Goal: Information Seeking & Learning: Check status

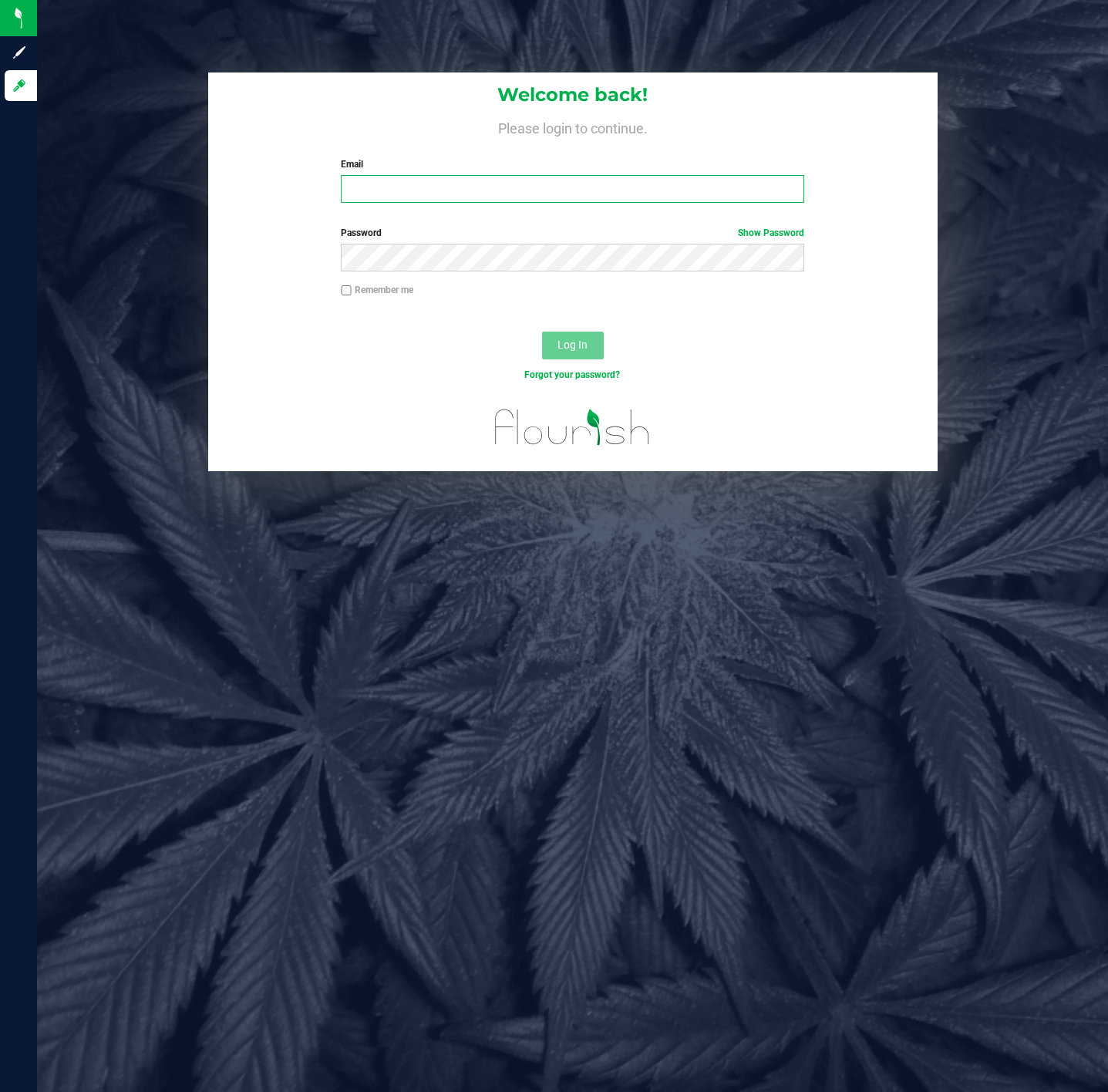
type input "n.hurst@theraplant.com"
click at [595, 1064] on div "Welcome back! Please login to continue. Email n.hurst@theraplant.com Required P…" at bounding box center [572, 546] width 1071 height 1092
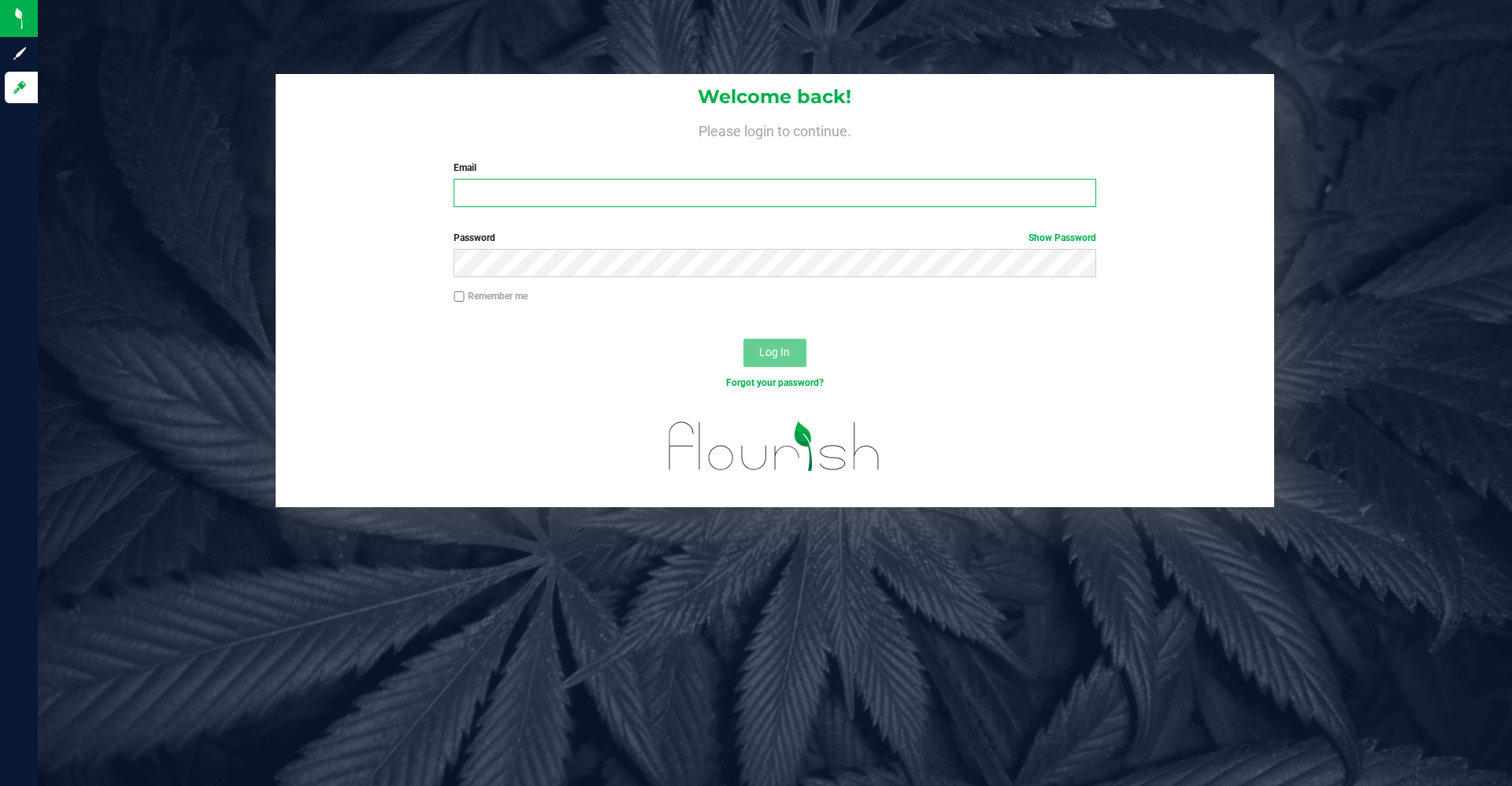
type input "[PERSON_NAME][EMAIL_ADDRESS][DOMAIN_NAME]"
click at [754, 361] on button "Log In" at bounding box center [775, 352] width 63 height 28
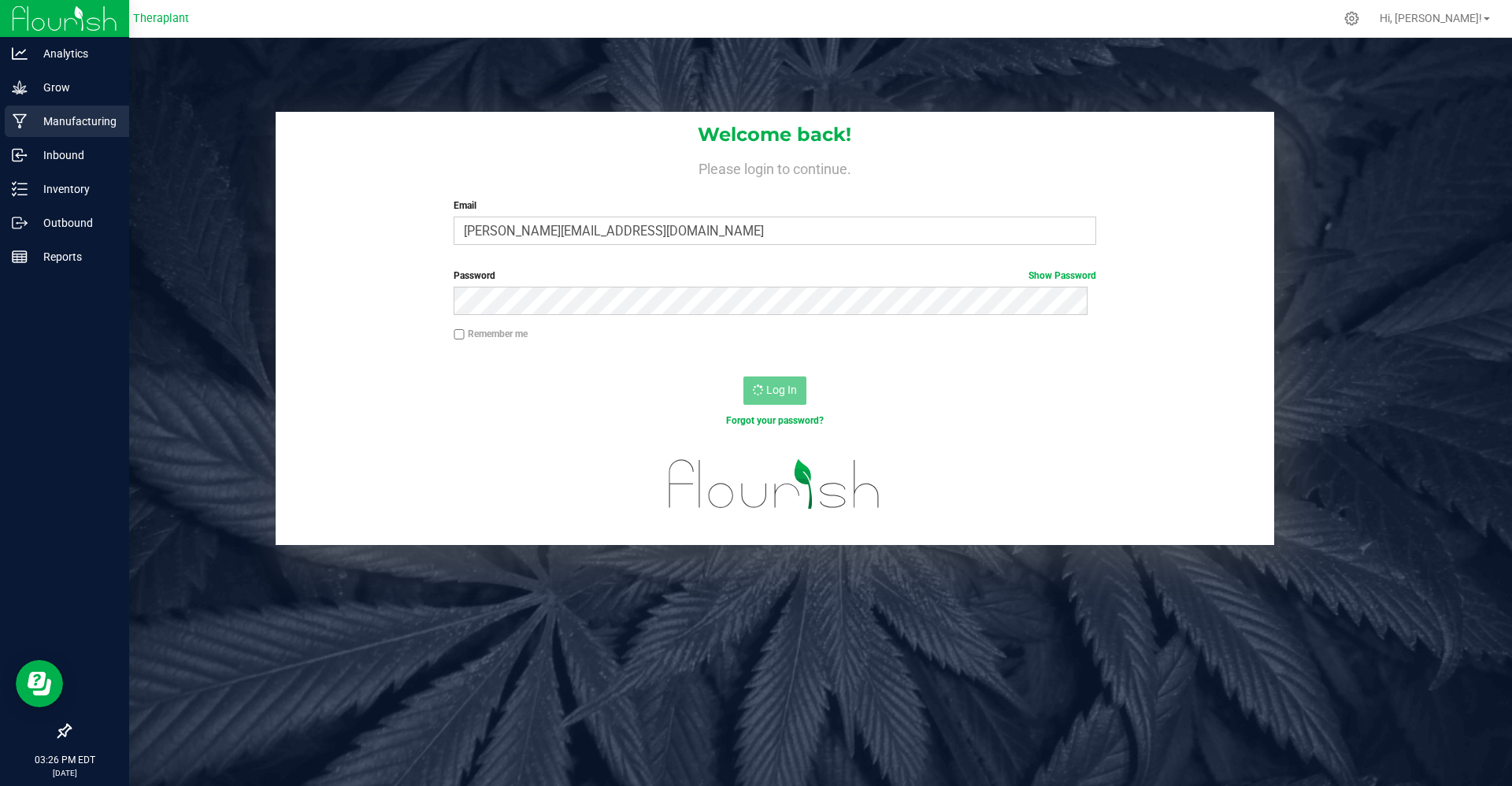
click at [38, 117] on p "Manufacturing" at bounding box center [75, 121] width 95 height 19
click at [55, 198] on p "Inventory" at bounding box center [75, 189] width 95 height 19
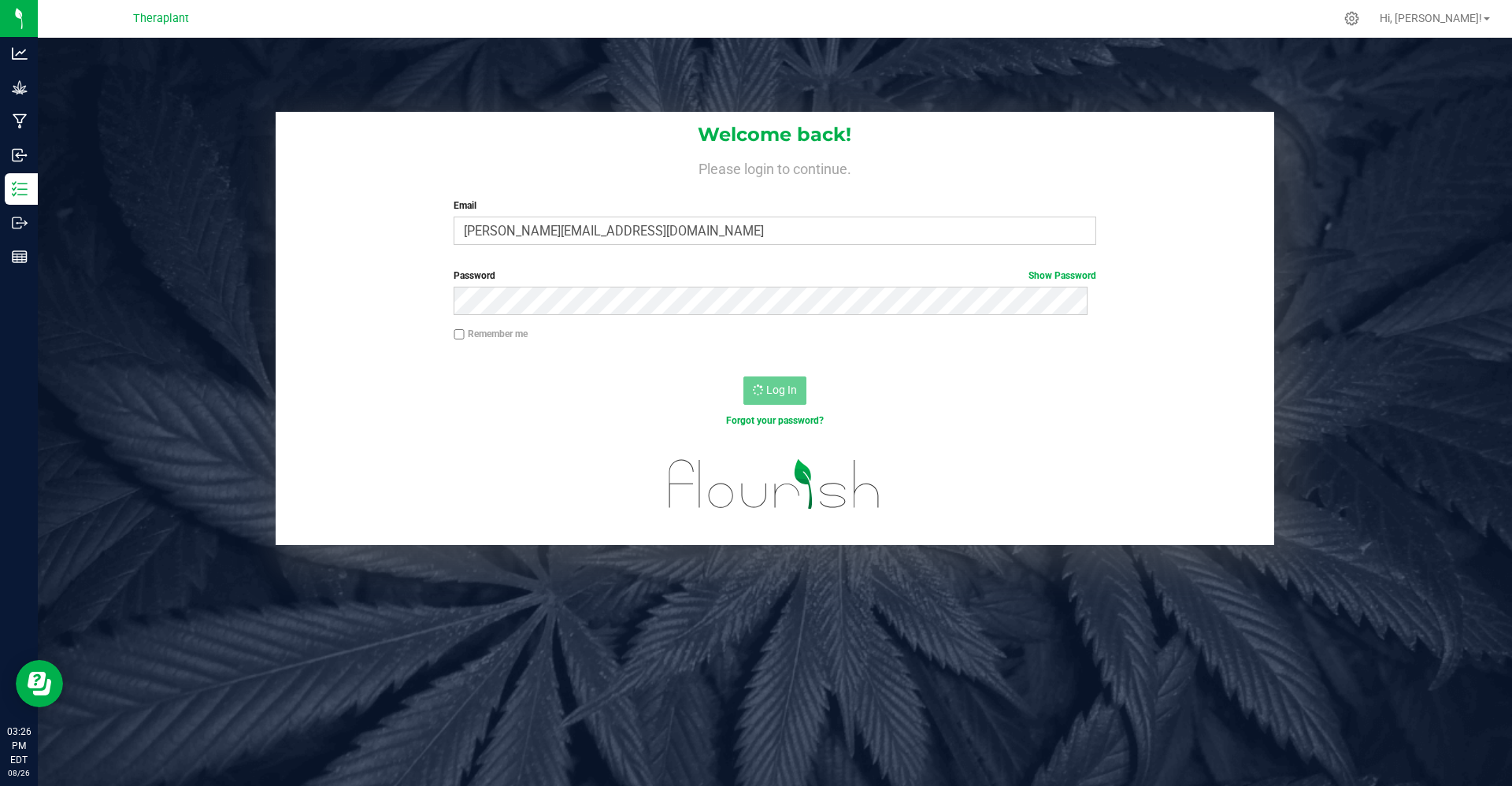
click at [40, 12] on nav "Theraplant Hi, Nolan!" at bounding box center [775, 19] width 1474 height 38
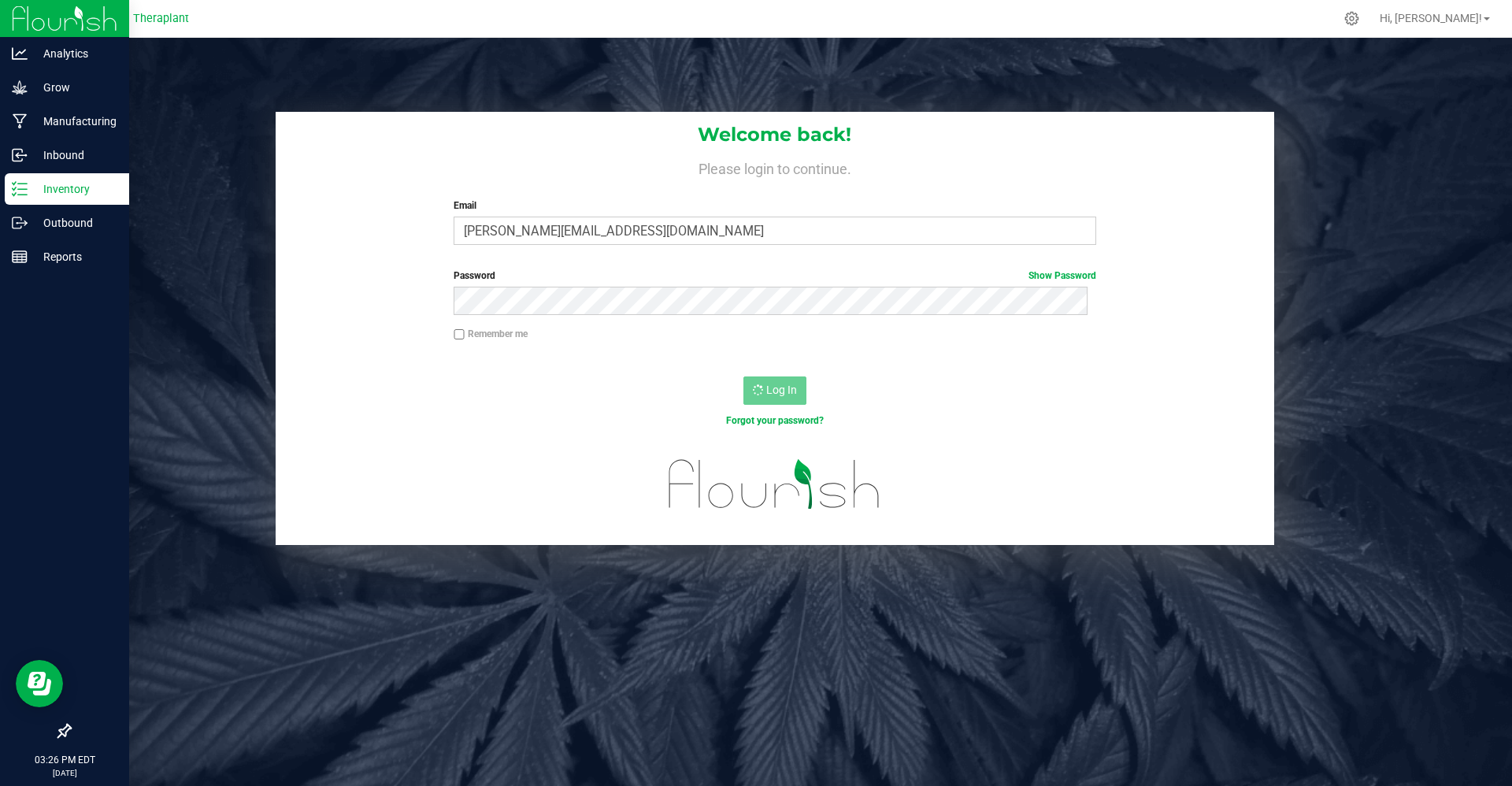
click at [13, 22] on img at bounding box center [64, 18] width 106 height 37
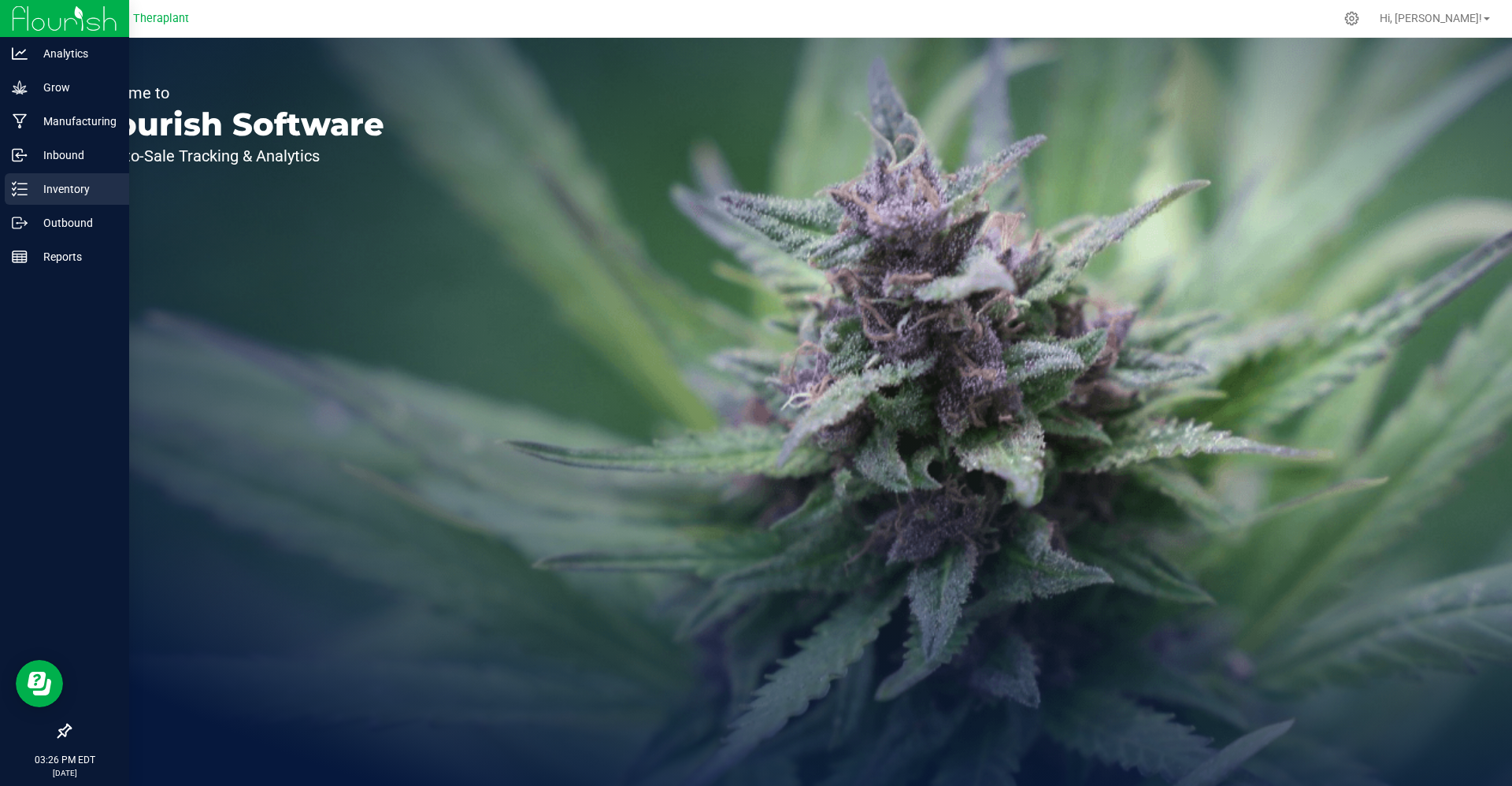
click at [5, 178] on div "Inventory" at bounding box center [67, 189] width 125 height 32
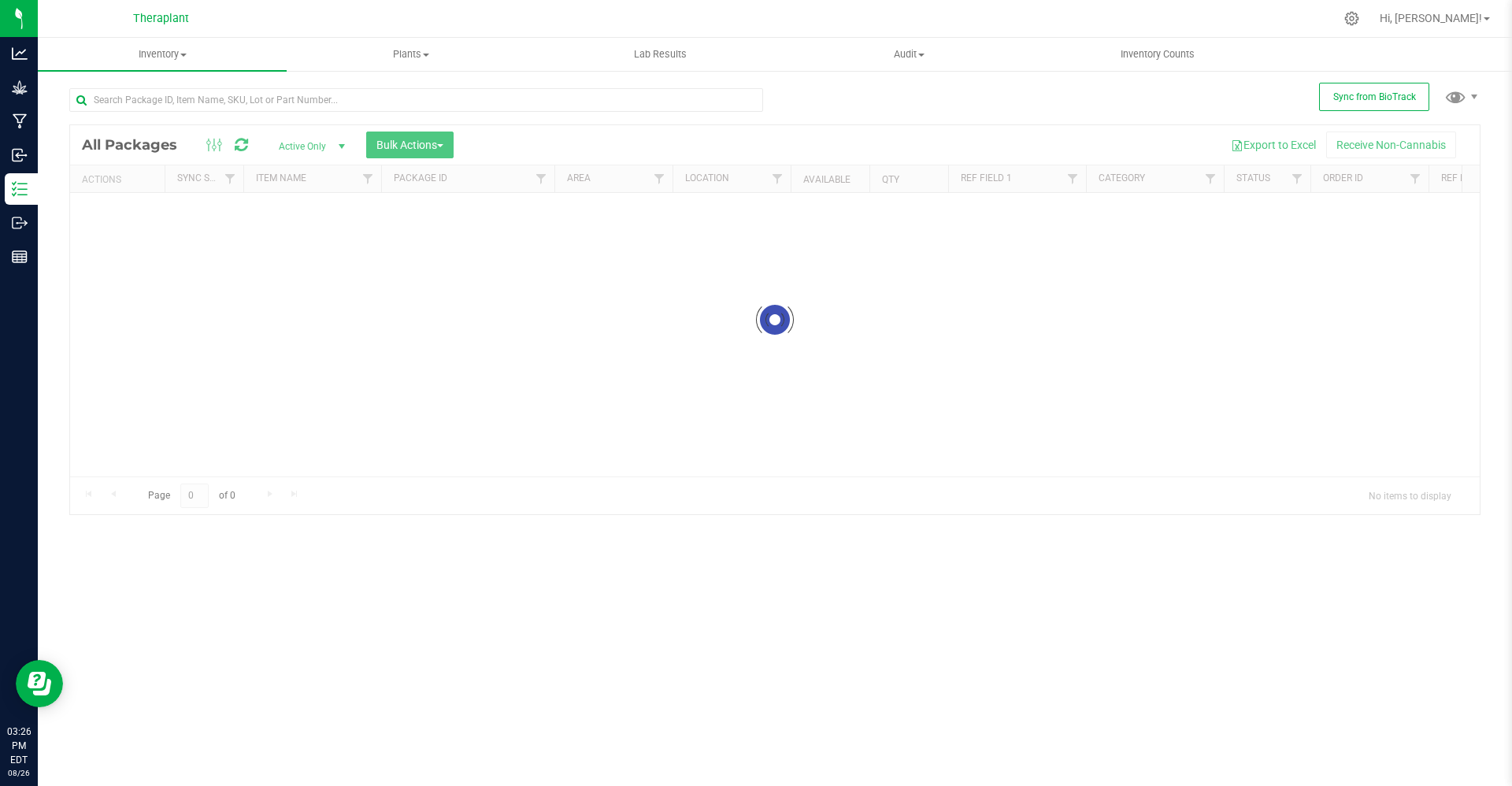
click at [173, 113] on div at bounding box center [416, 107] width 694 height 36
click at [171, 95] on input "text" at bounding box center [416, 100] width 694 height 23
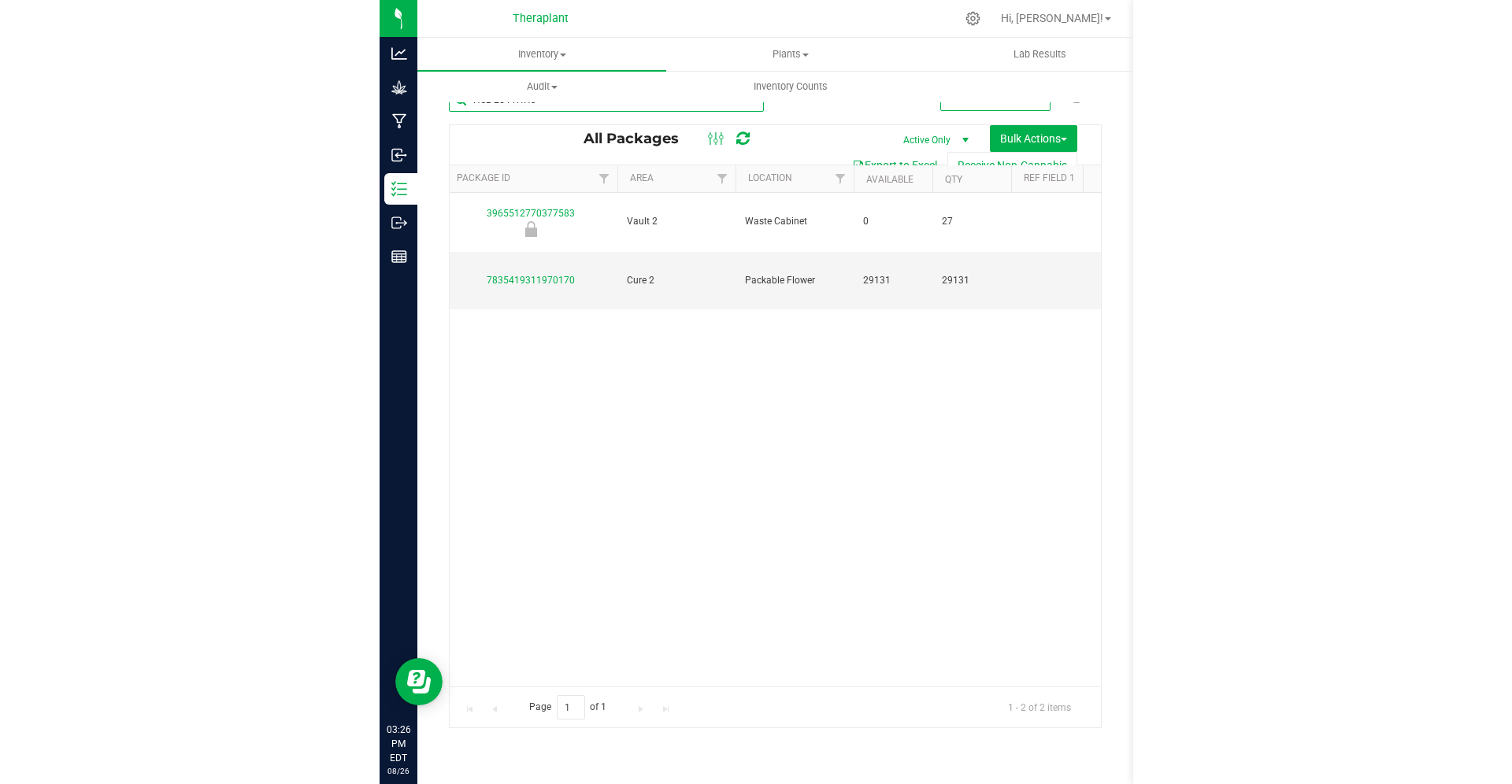
scroll to position [0, 321]
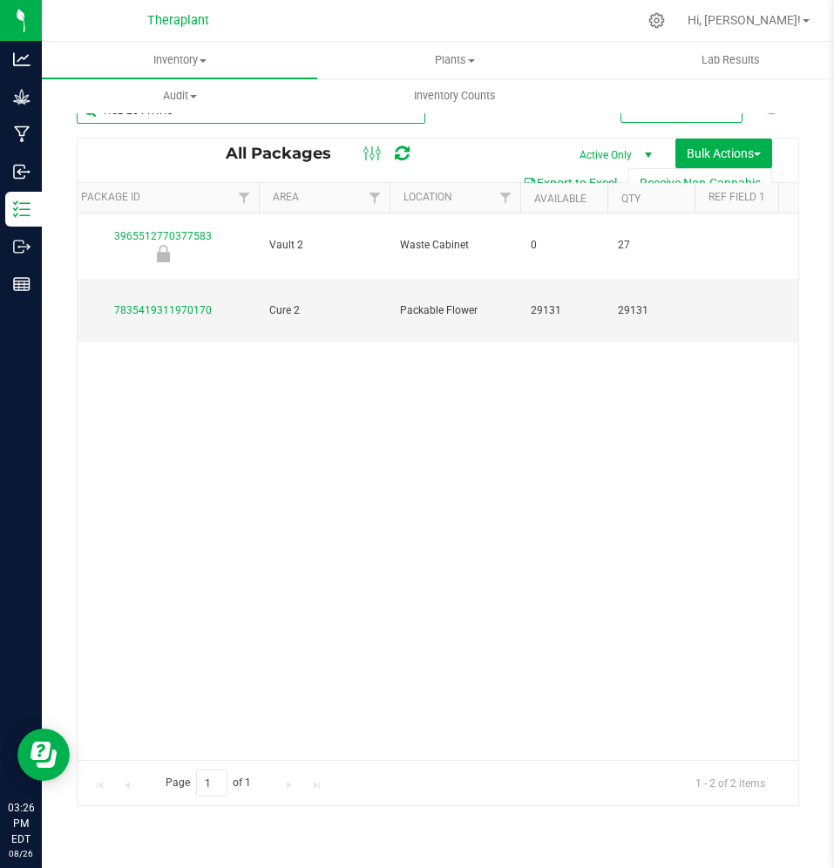
type input "HSB-25-FR4H3"
